Goal: Information Seeking & Learning: Learn about a topic

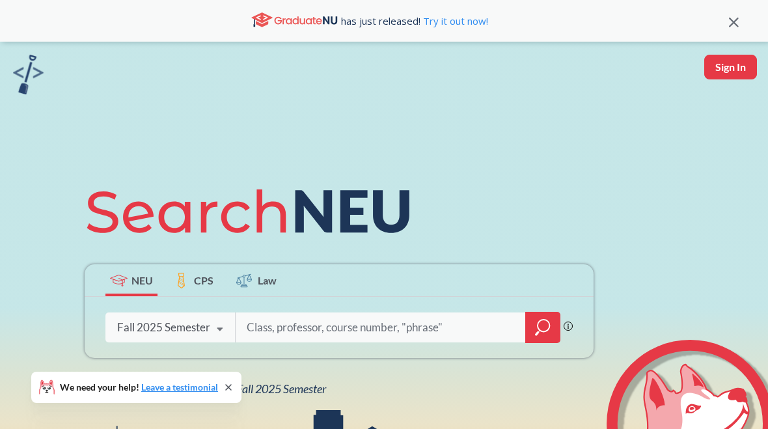
click at [265, 317] on input "search" at bounding box center [380, 327] width 271 height 27
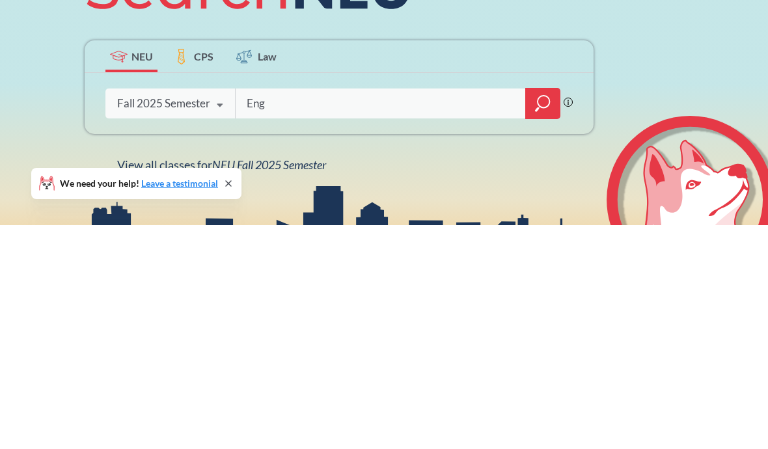
type input "Engw"
click at [558, 312] on div at bounding box center [542, 327] width 35 height 31
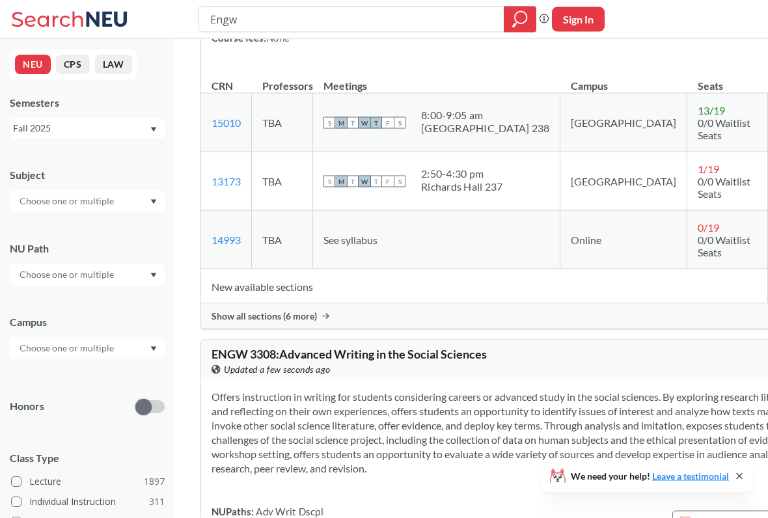
scroll to position [3620, 0]
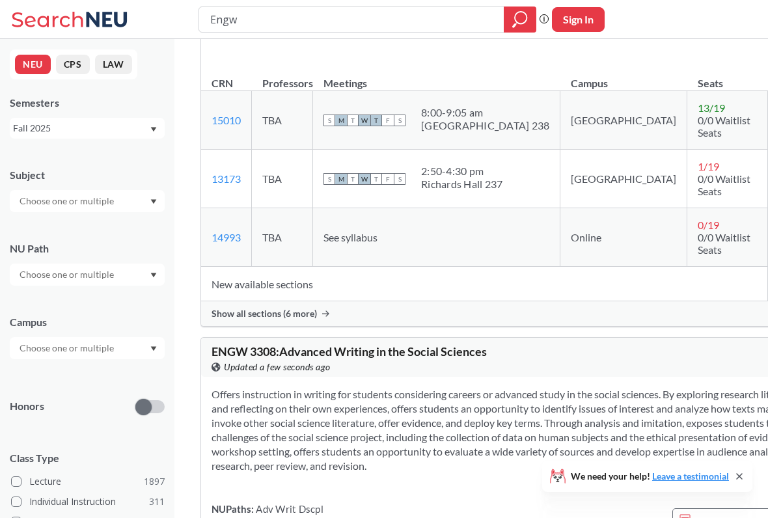
click at [322, 317] on icon at bounding box center [325, 313] width 7 height 7
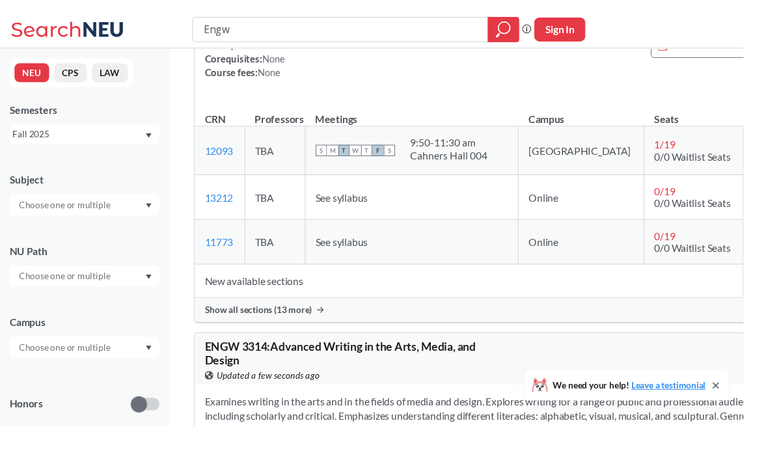
scroll to position [2154, 0]
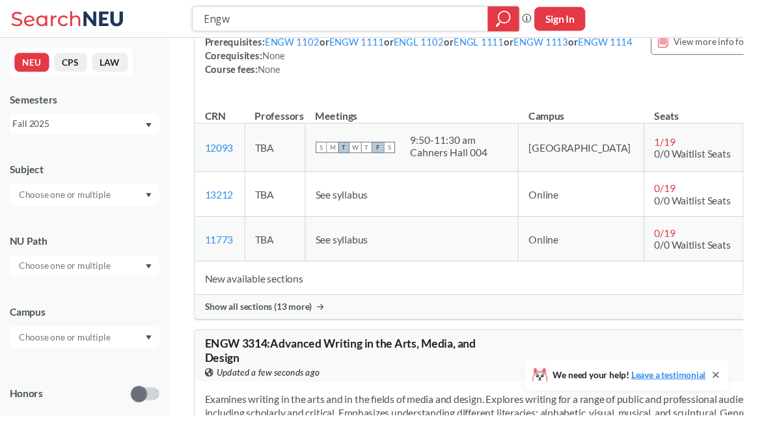
click at [460, 25] on input "Engw" at bounding box center [352, 19] width 286 height 22
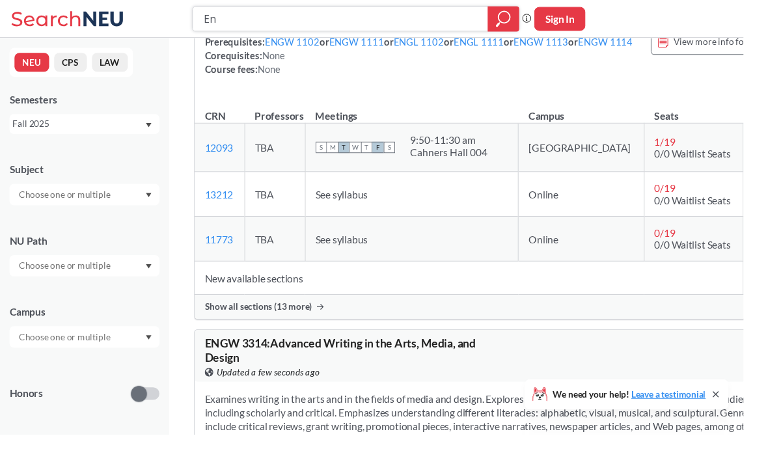
type input "E"
type input "Phys"
click at [513, 29] on div at bounding box center [520, 20] width 33 height 26
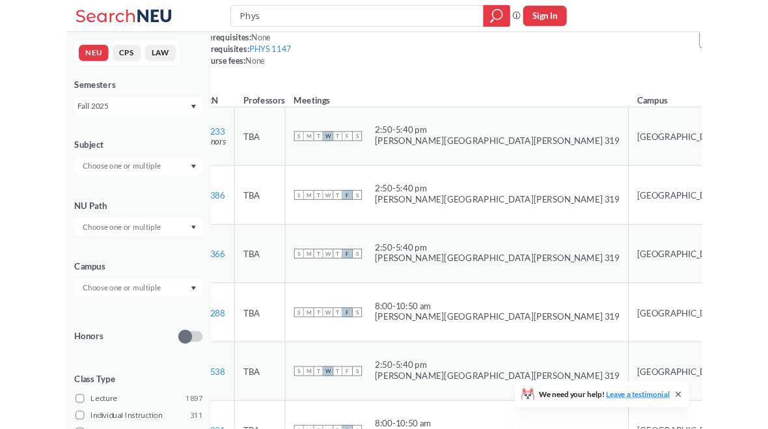
scroll to position [1868, 21]
